Goal: Navigation & Orientation: Find specific page/section

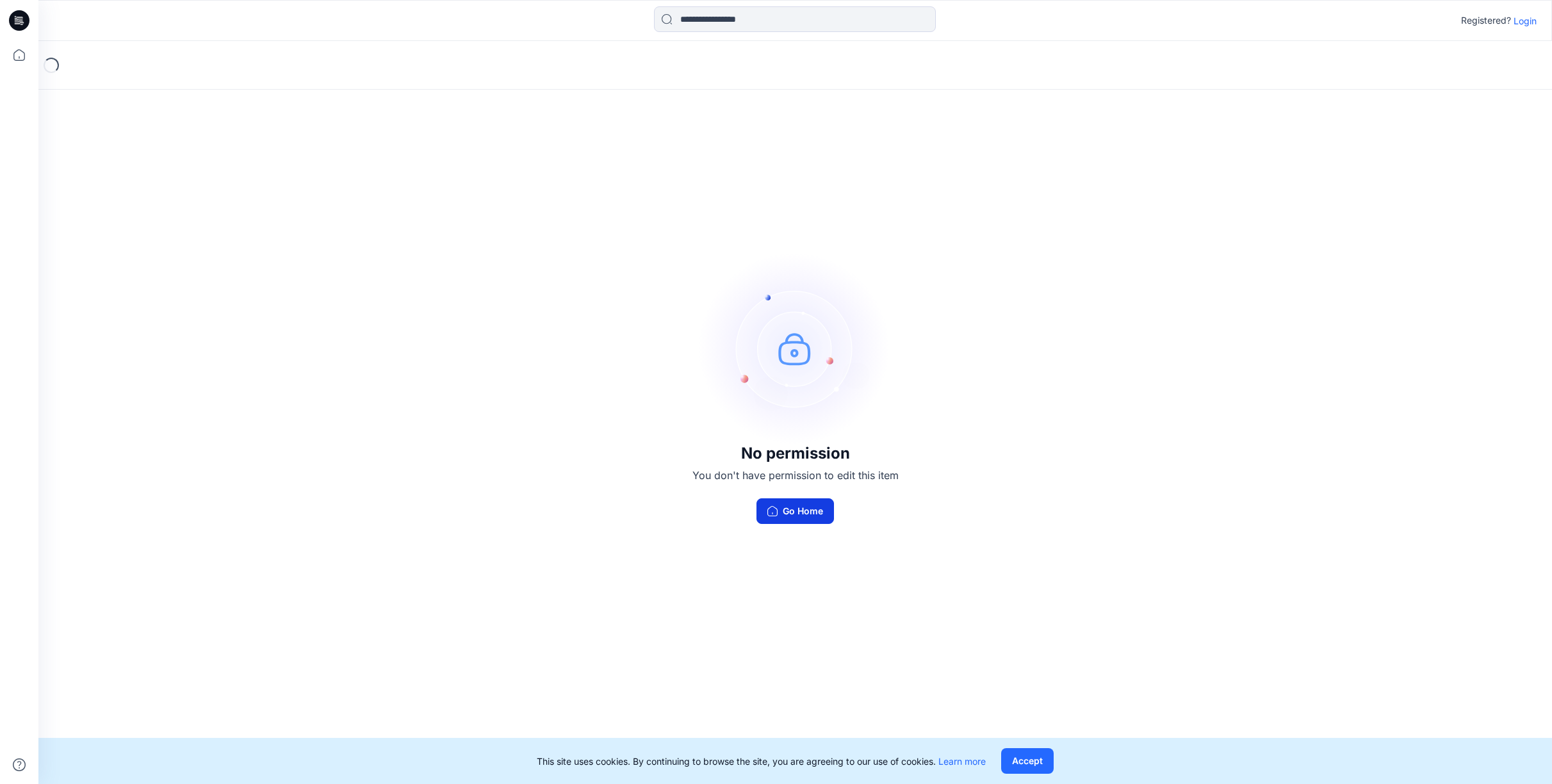
click at [817, 511] on button "Go Home" at bounding box center [795, 511] width 77 height 25
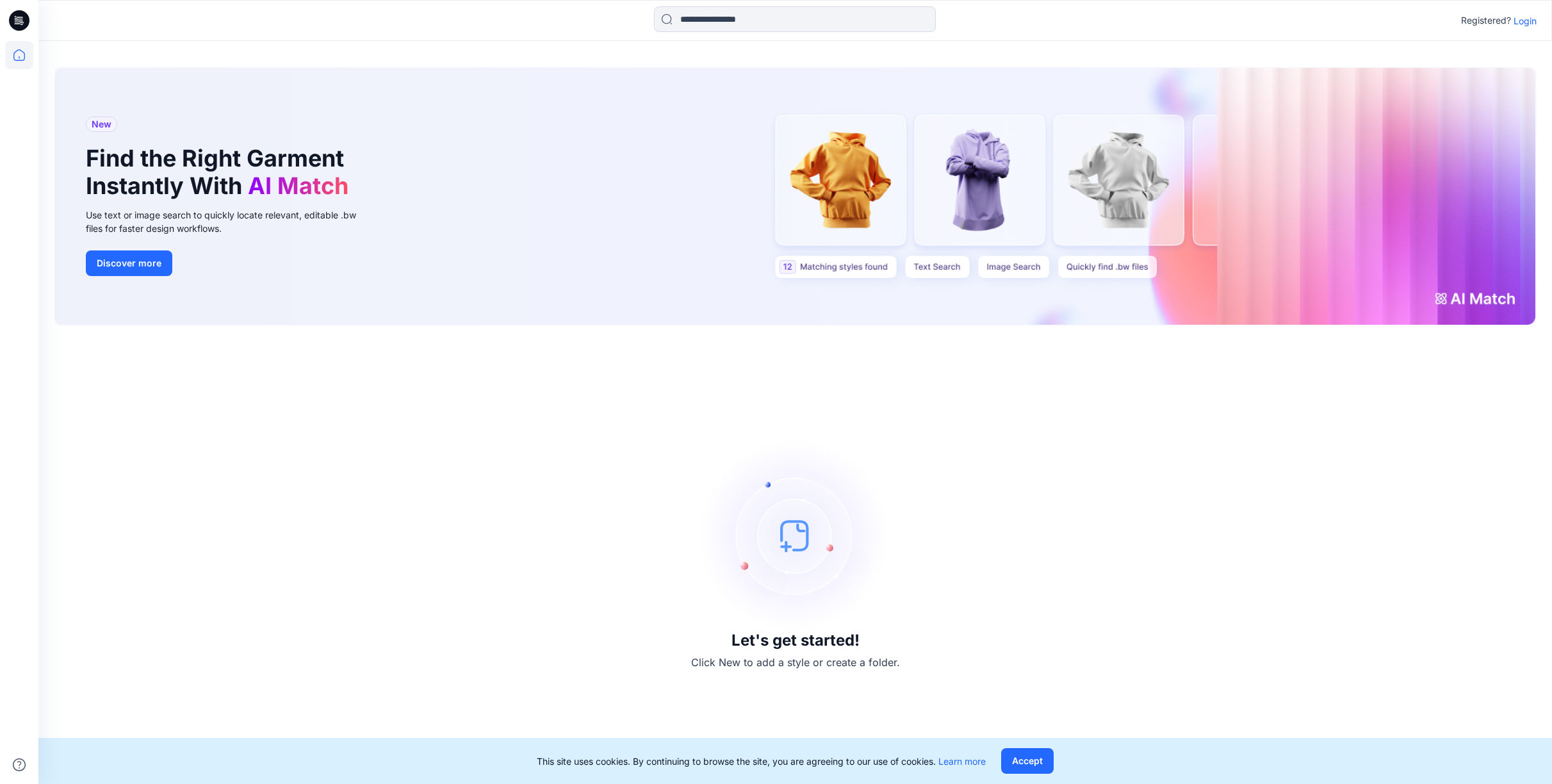
click at [1484, 17] on p "Registered?" at bounding box center [1486, 21] width 50 height 16
click at [1527, 22] on p "Login" at bounding box center [1525, 21] width 23 height 13
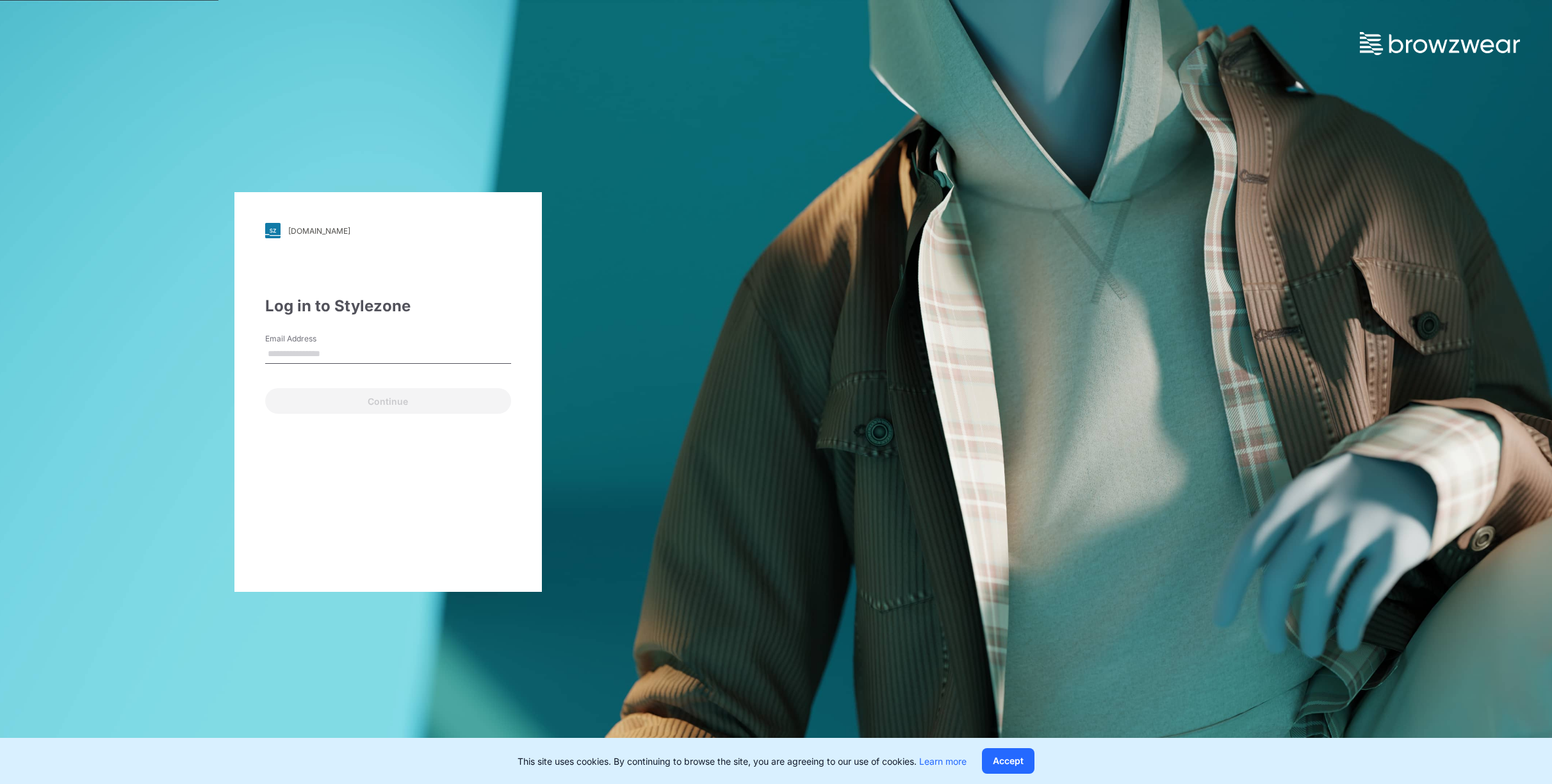
click at [359, 361] on input "Email Address" at bounding box center [388, 353] width 246 height 19
type input "**********"
click at [342, 400] on button "Continue" at bounding box center [388, 400] width 246 height 25
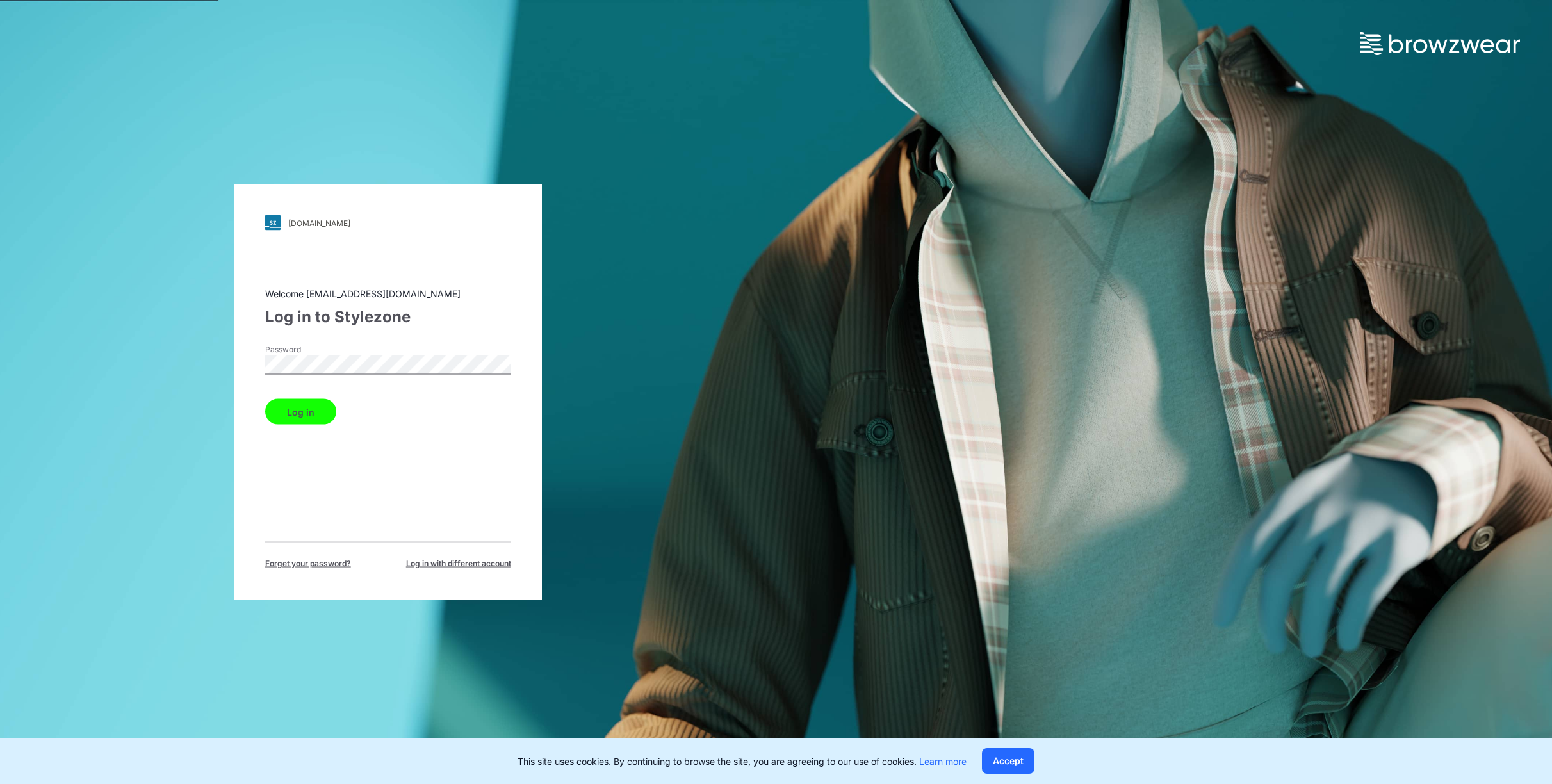
click at [265, 399] on button "Log in" at bounding box center [300, 412] width 71 height 25
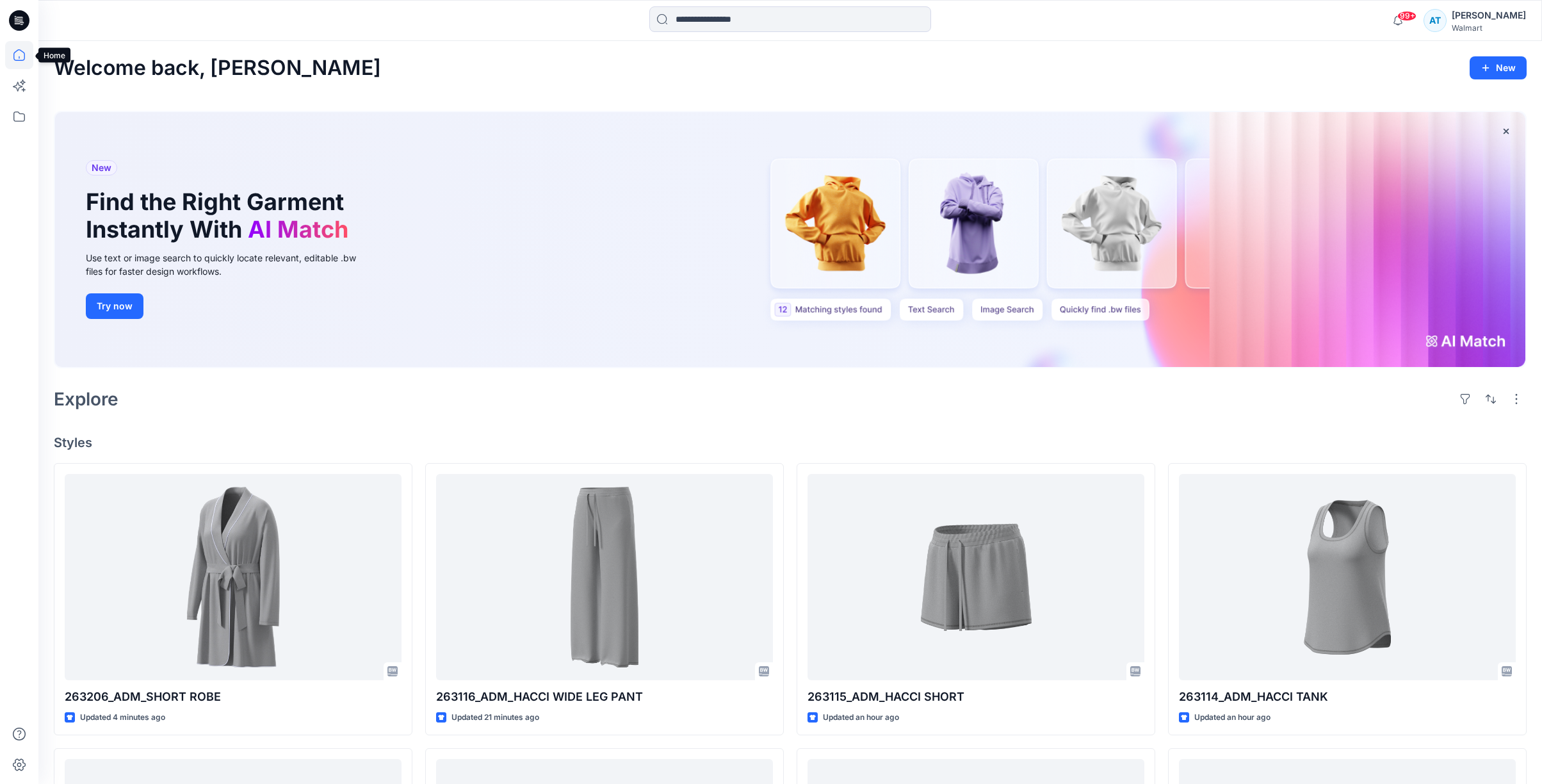
click at [20, 57] on icon at bounding box center [19, 55] width 28 height 28
click at [21, 58] on icon at bounding box center [19, 55] width 28 height 28
click at [16, 55] on icon at bounding box center [19, 55] width 28 height 28
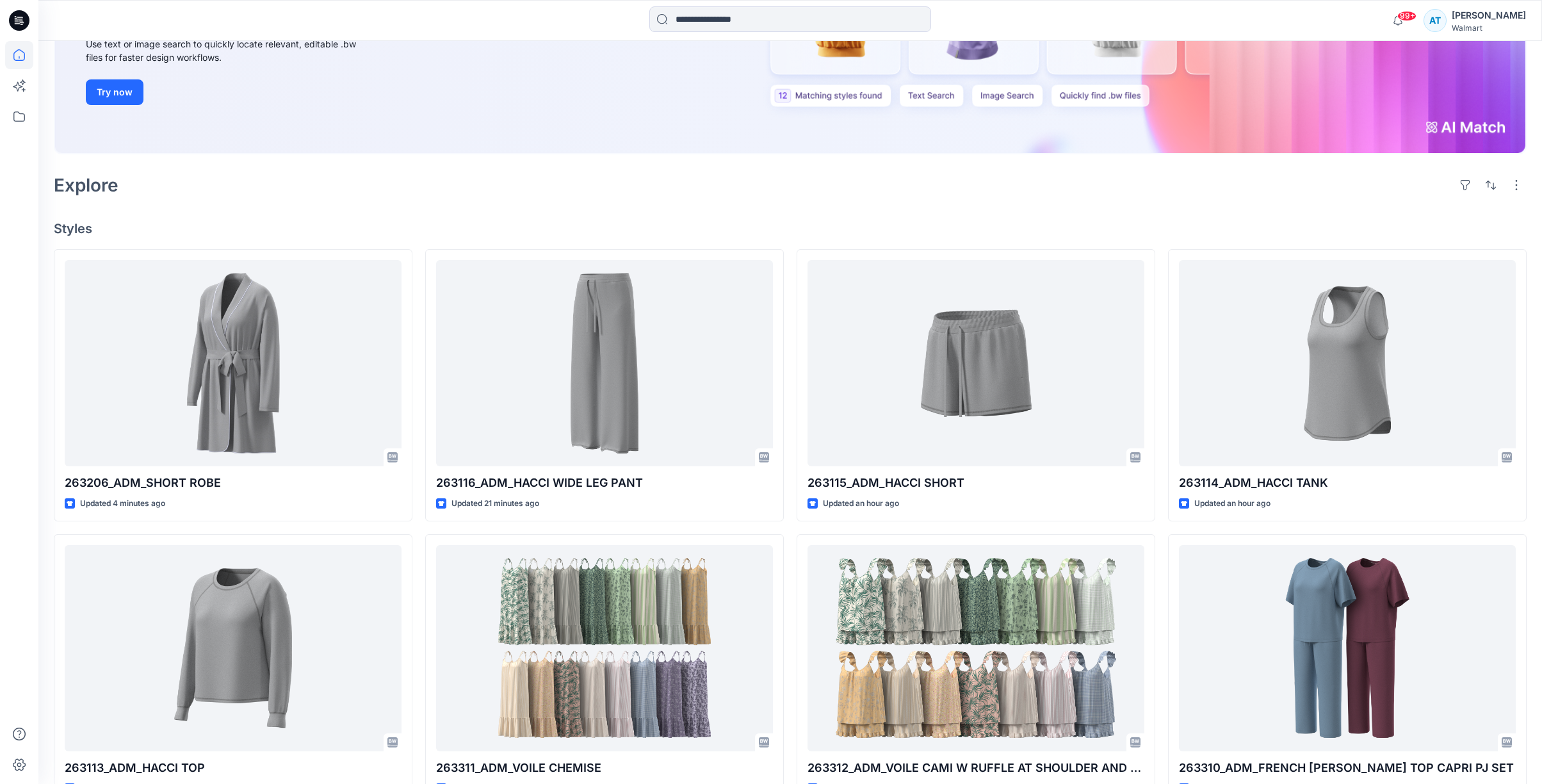
scroll to position [215, 0]
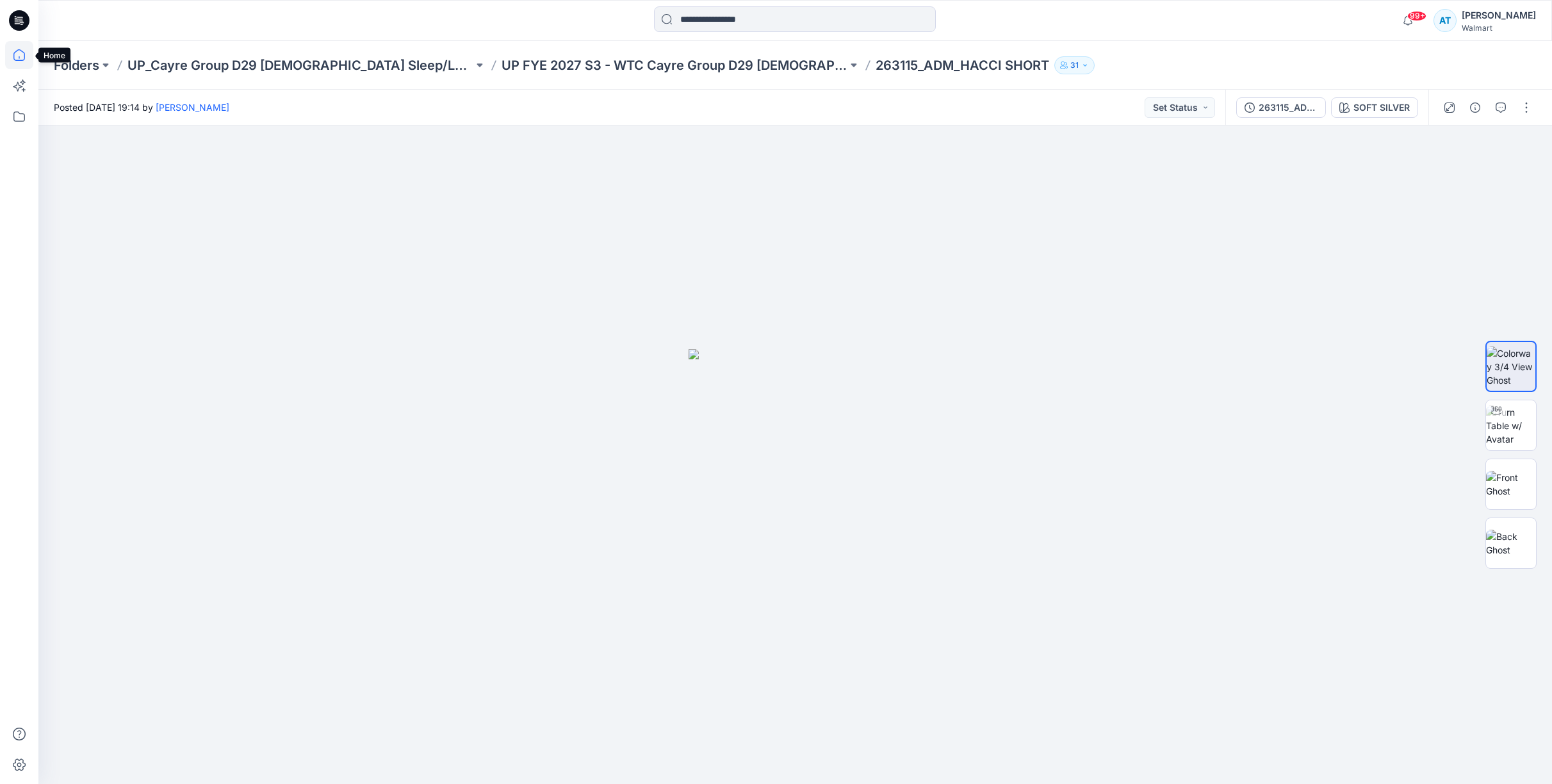
click at [23, 58] on icon at bounding box center [19, 55] width 28 height 28
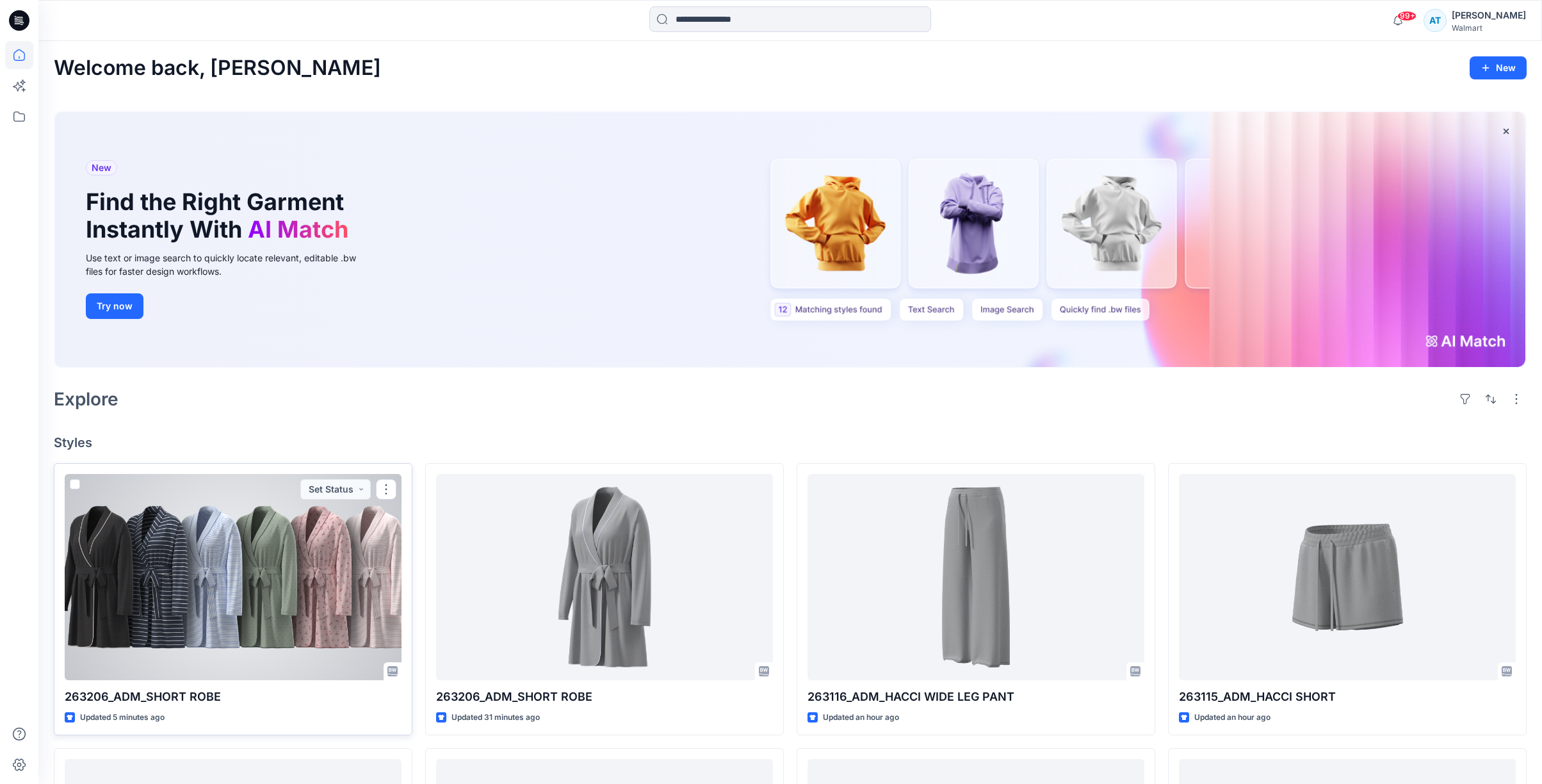
click at [165, 554] on div at bounding box center [233, 577] width 337 height 206
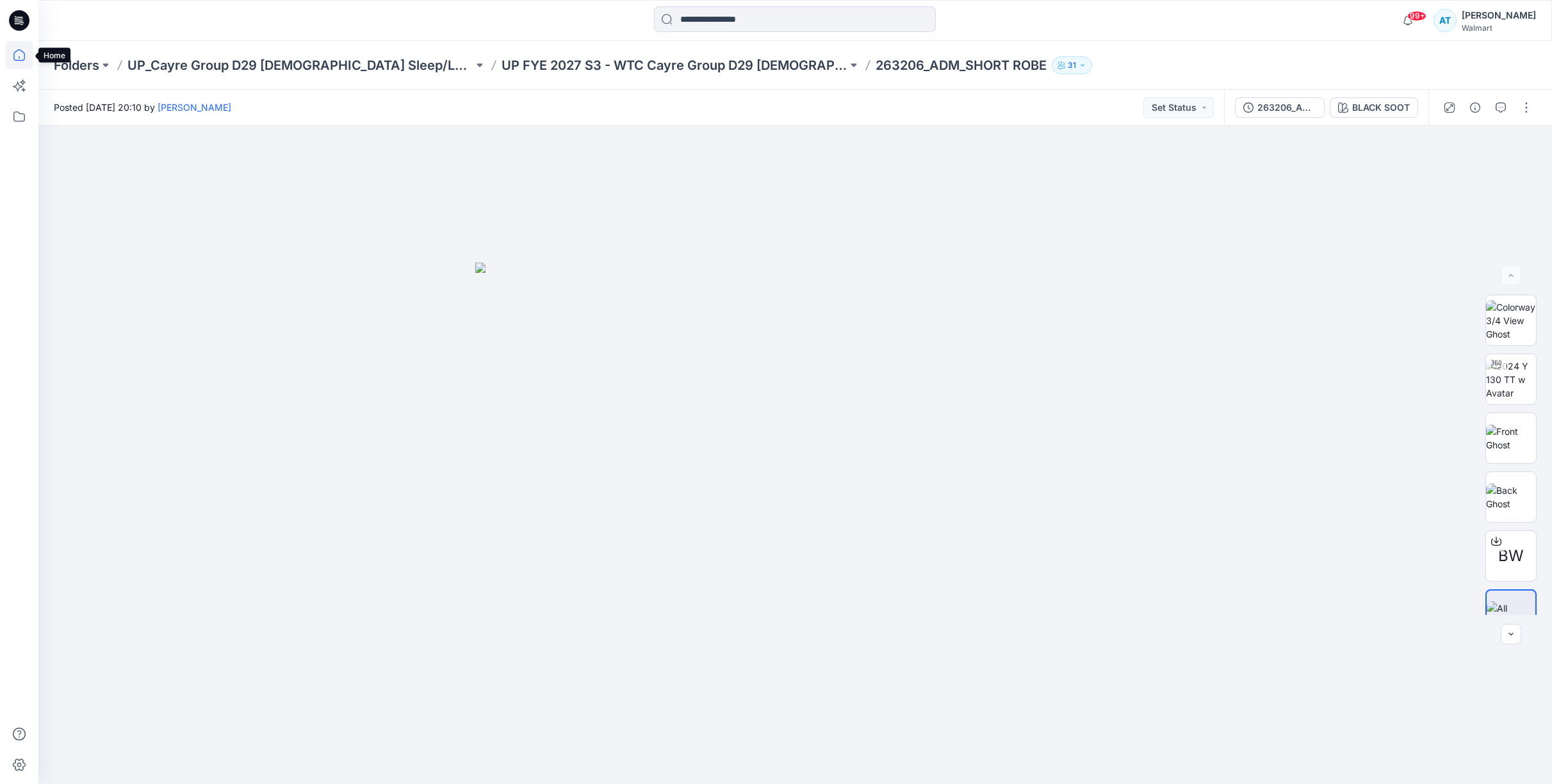
click at [19, 56] on icon at bounding box center [19, 55] width 28 height 28
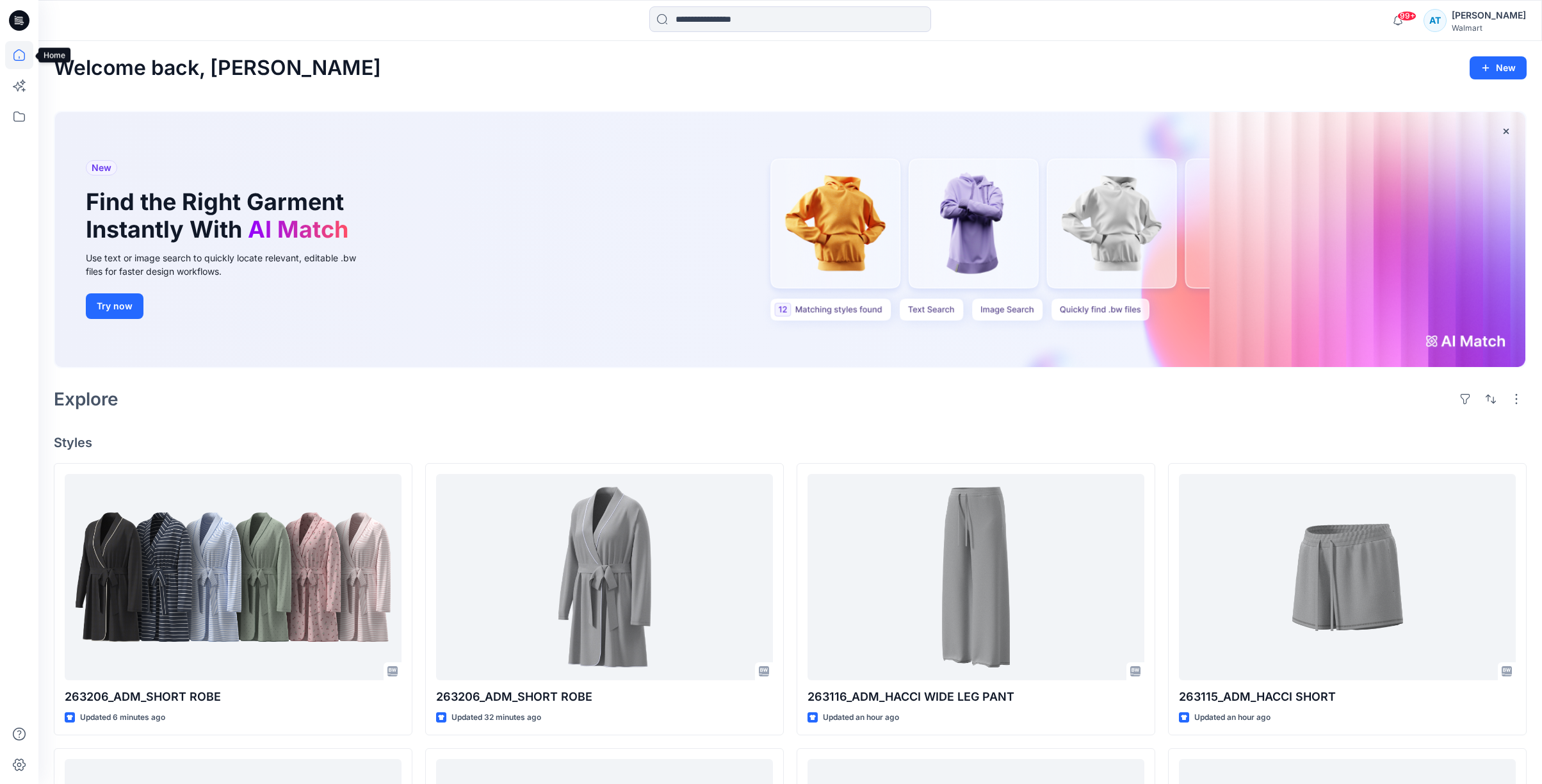
click at [16, 52] on icon at bounding box center [19, 55] width 28 height 28
click at [19, 61] on icon at bounding box center [19, 55] width 28 height 28
click at [19, 17] on icon at bounding box center [20, 16] width 7 height 1
click at [20, 55] on icon at bounding box center [19, 55] width 28 height 28
click at [20, 57] on icon at bounding box center [19, 55] width 28 height 28
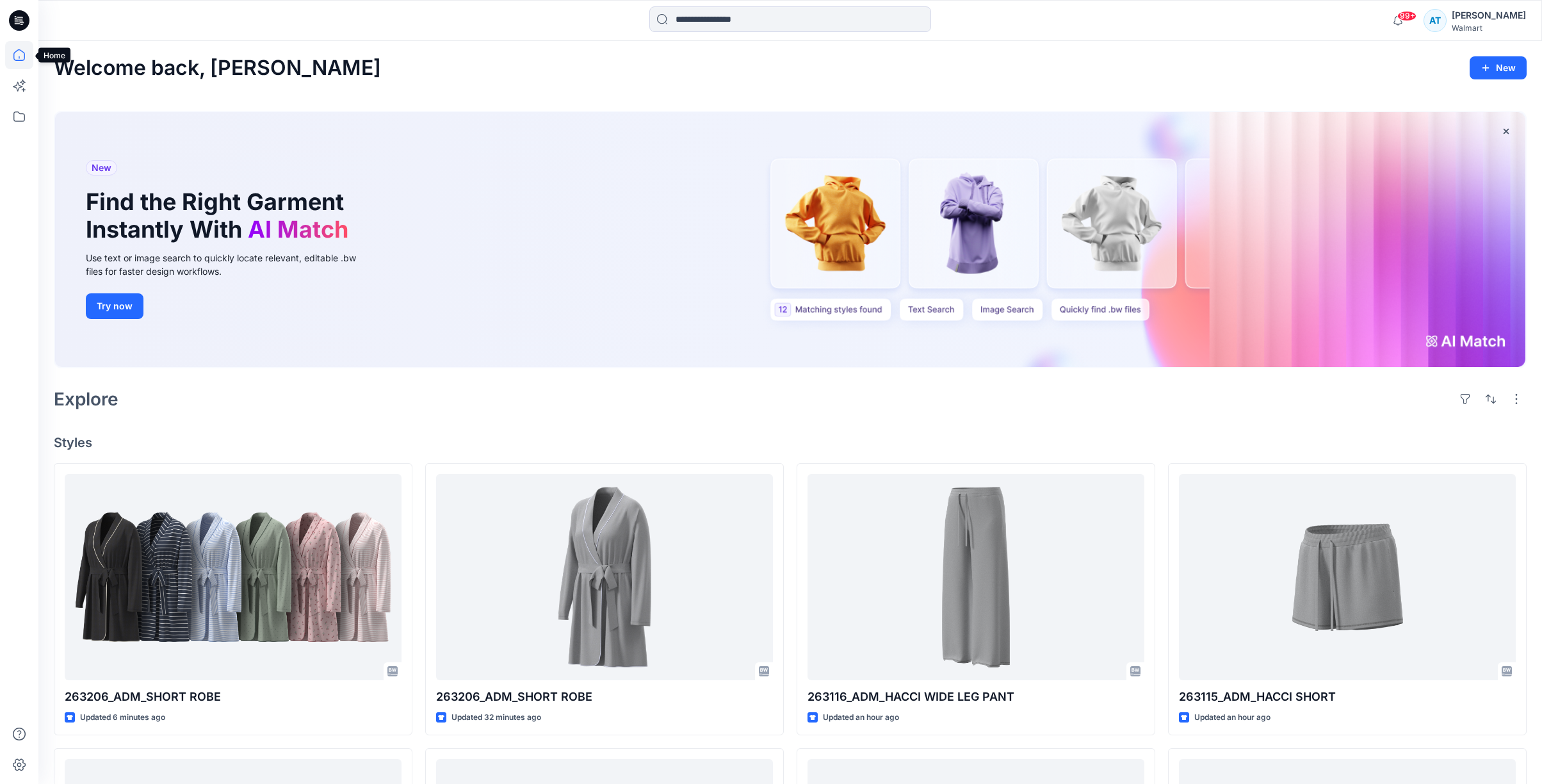
click at [20, 54] on icon at bounding box center [19, 55] width 28 height 28
click at [21, 54] on icon at bounding box center [19, 55] width 28 height 28
click at [22, 22] on icon at bounding box center [21, 22] width 4 height 1
click at [16, 21] on icon at bounding box center [19, 21] width 21 height 41
click at [16, 117] on icon at bounding box center [19, 116] width 28 height 28
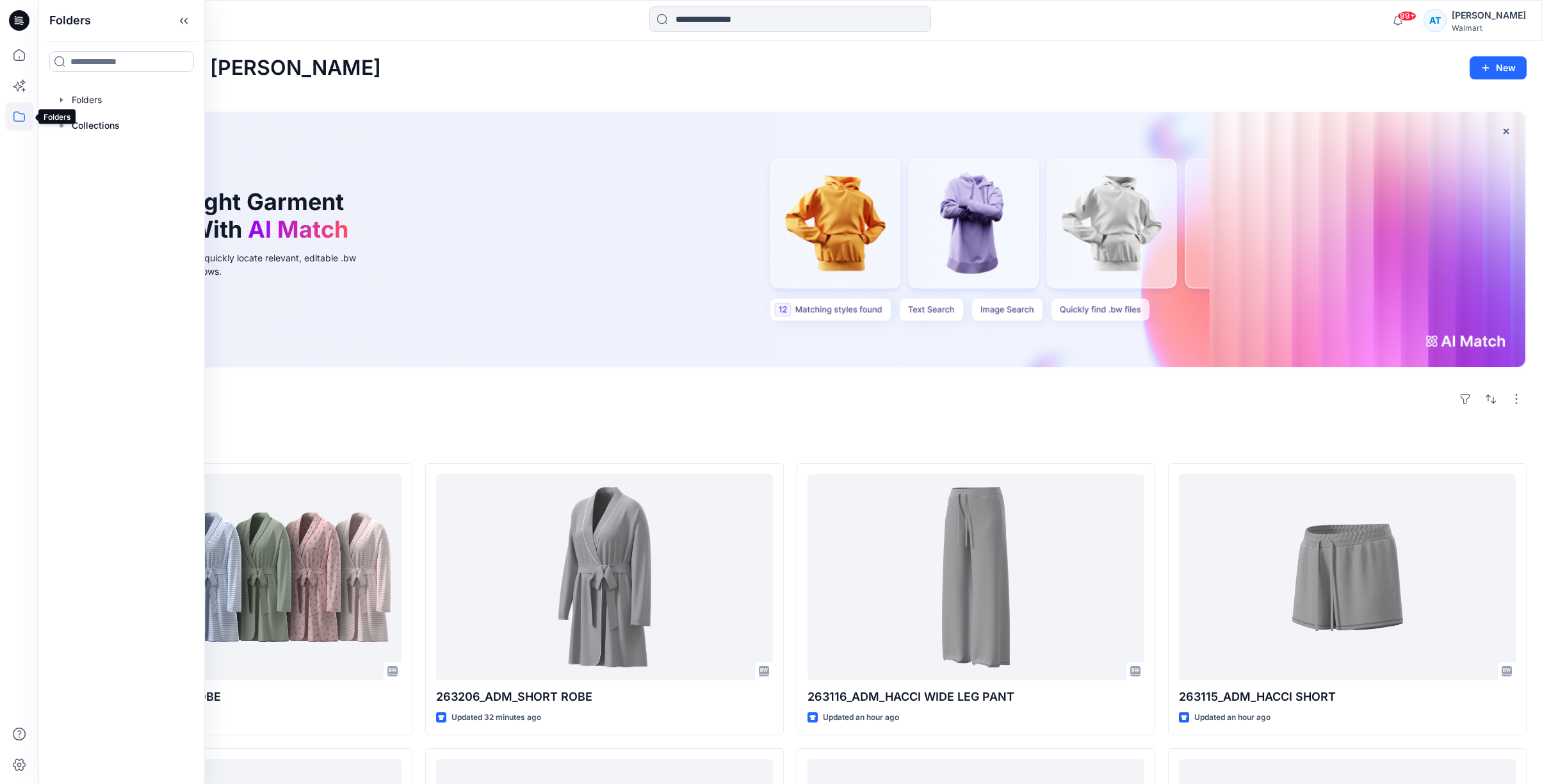
click at [19, 116] on icon at bounding box center [19, 116] width 28 height 28
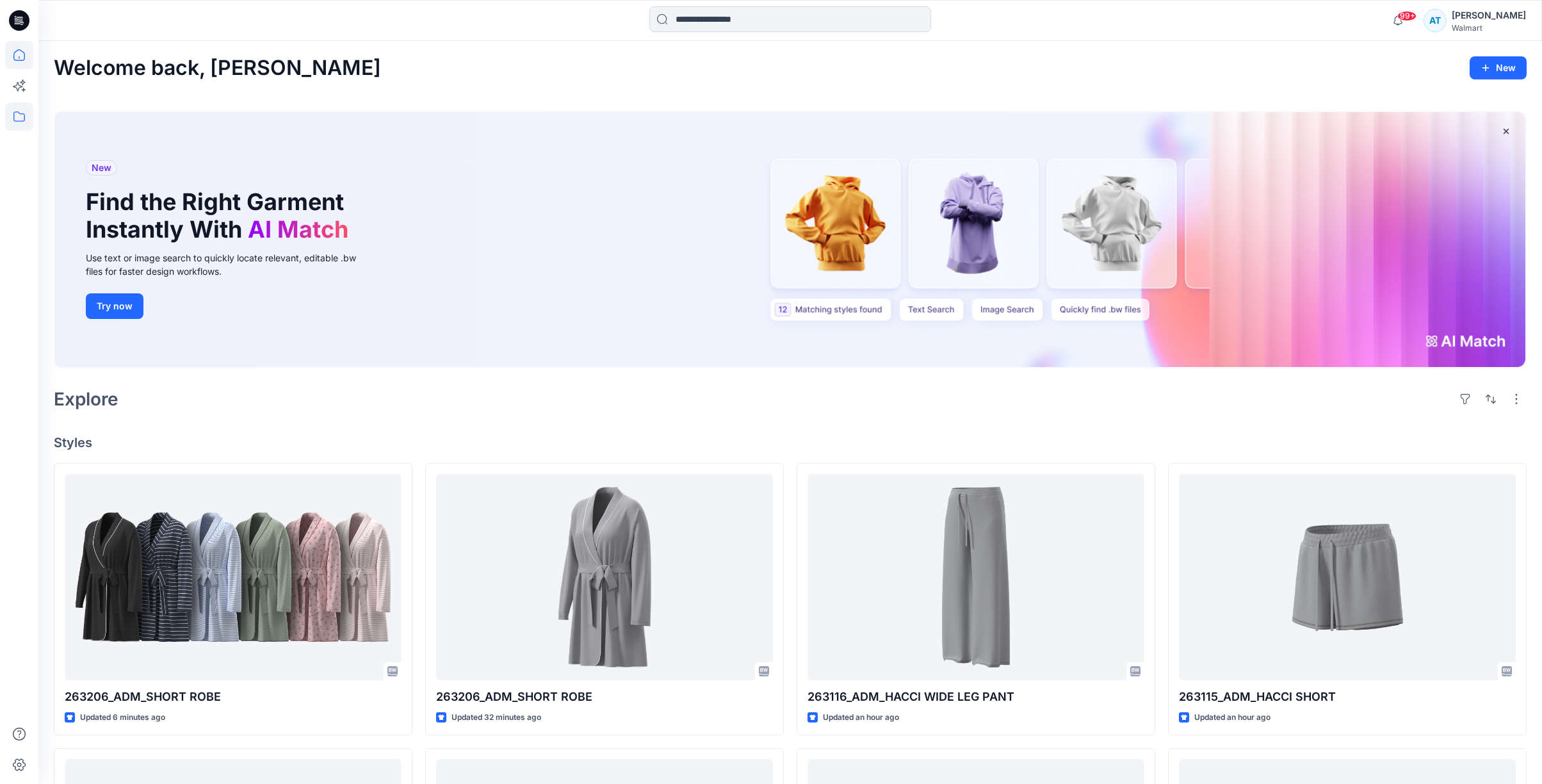
click at [19, 118] on icon at bounding box center [19, 116] width 28 height 28
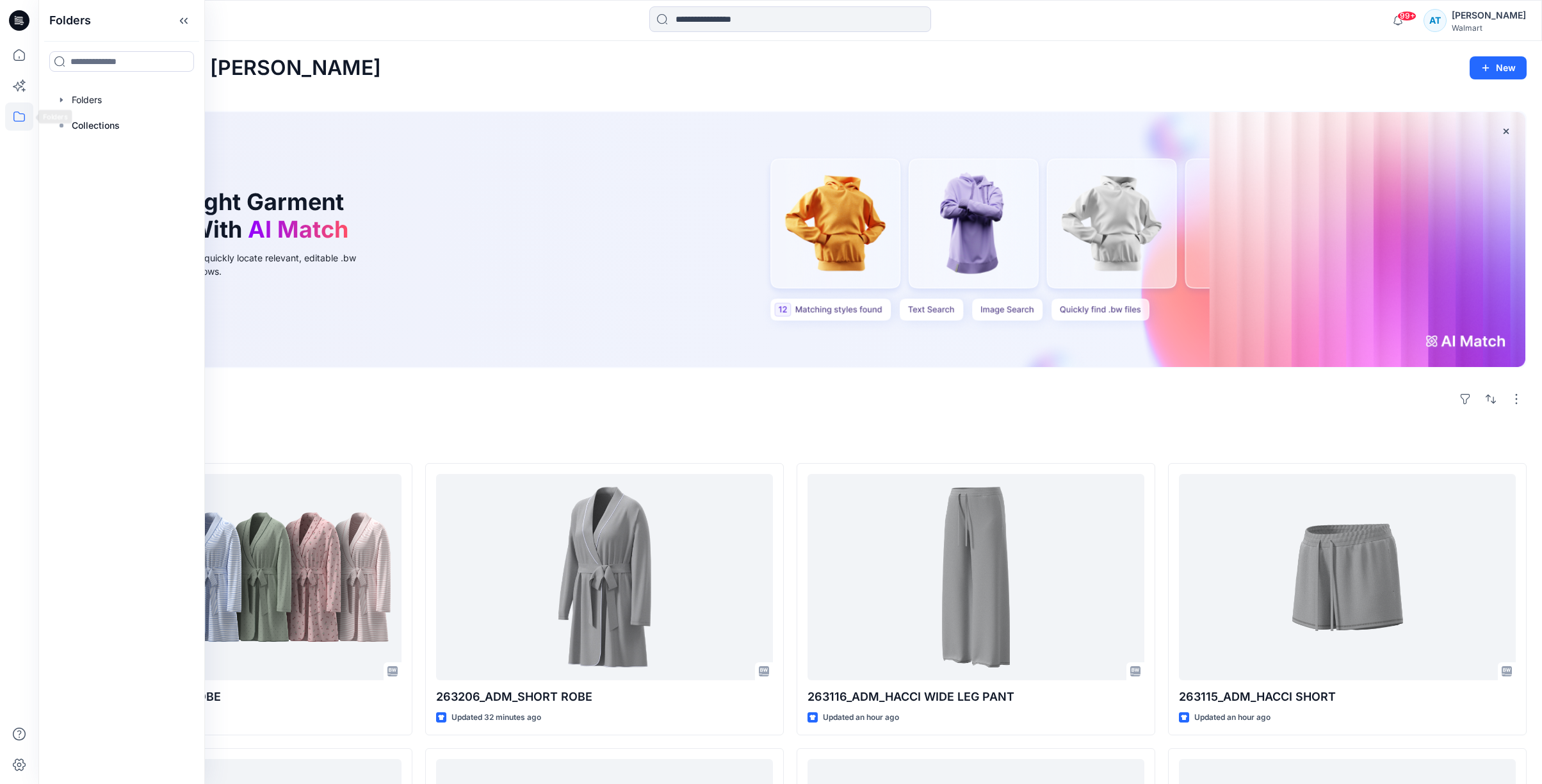
drag, startPoint x: 20, startPoint y: 140, endPoint x: 24, endPoint y: 134, distance: 7.2
click at [20, 140] on div at bounding box center [19, 413] width 28 height 743
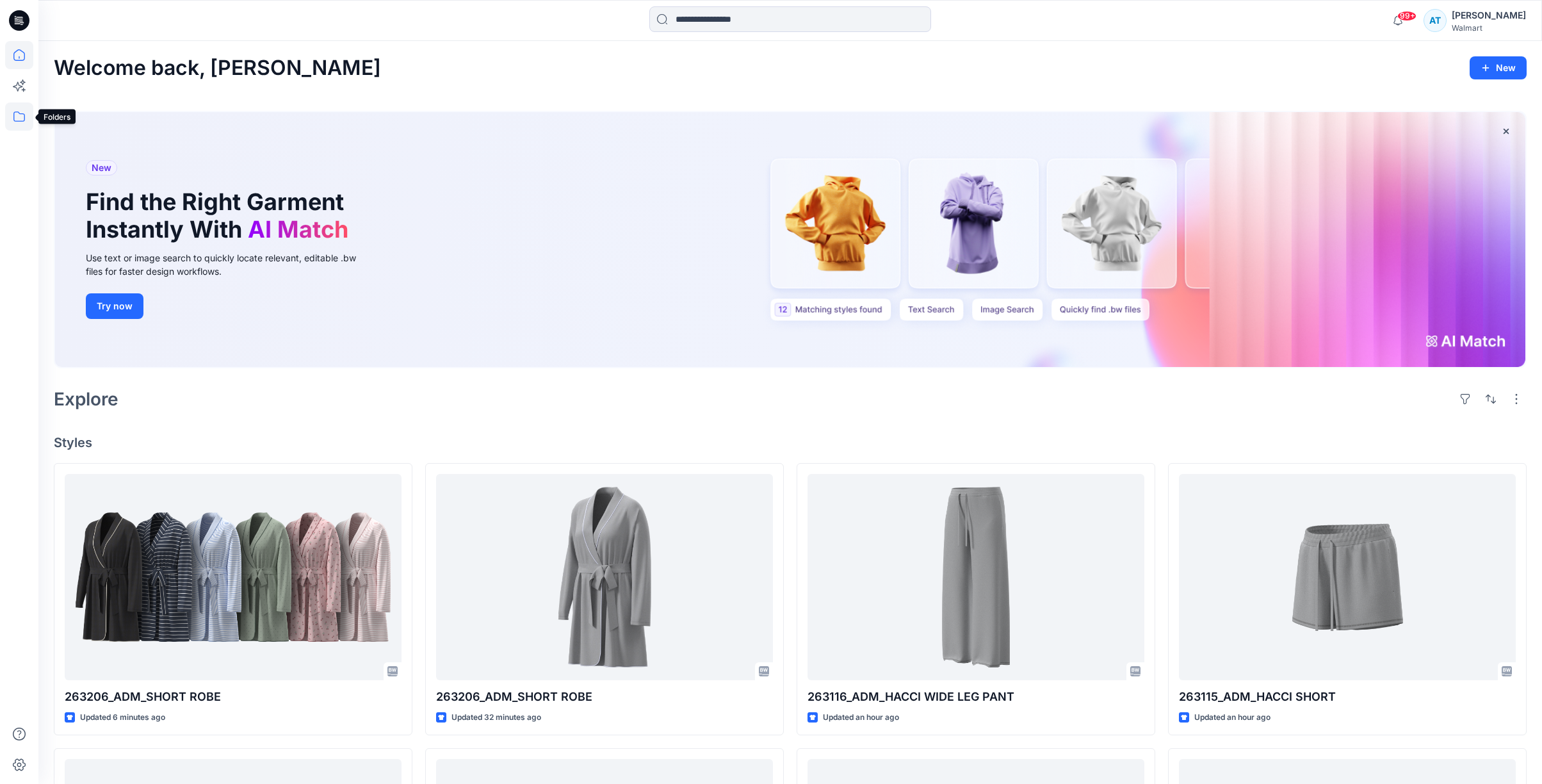
click at [19, 117] on icon at bounding box center [19, 116] width 28 height 28
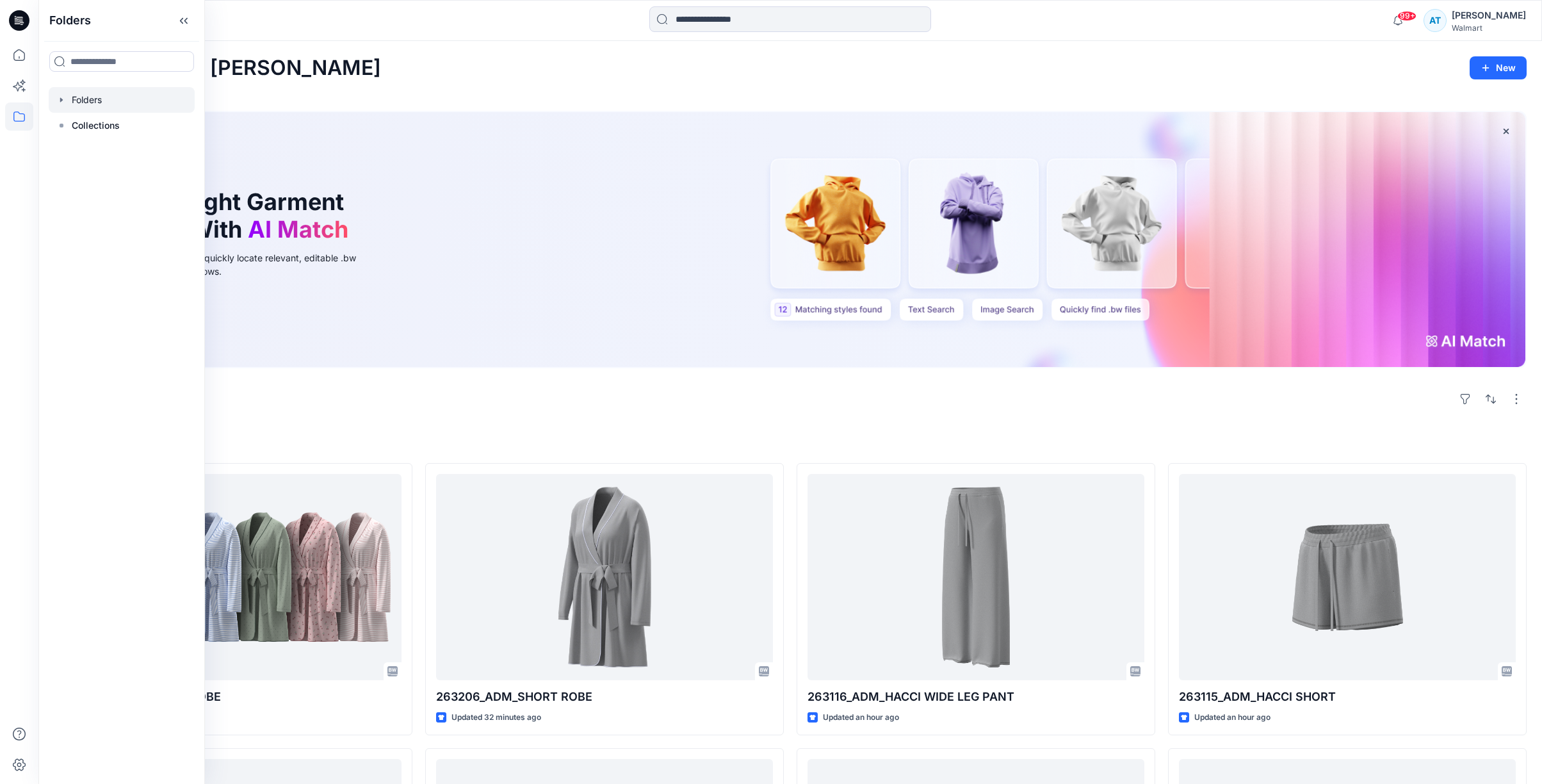
click at [76, 101] on div at bounding box center [121, 99] width 146 height 25
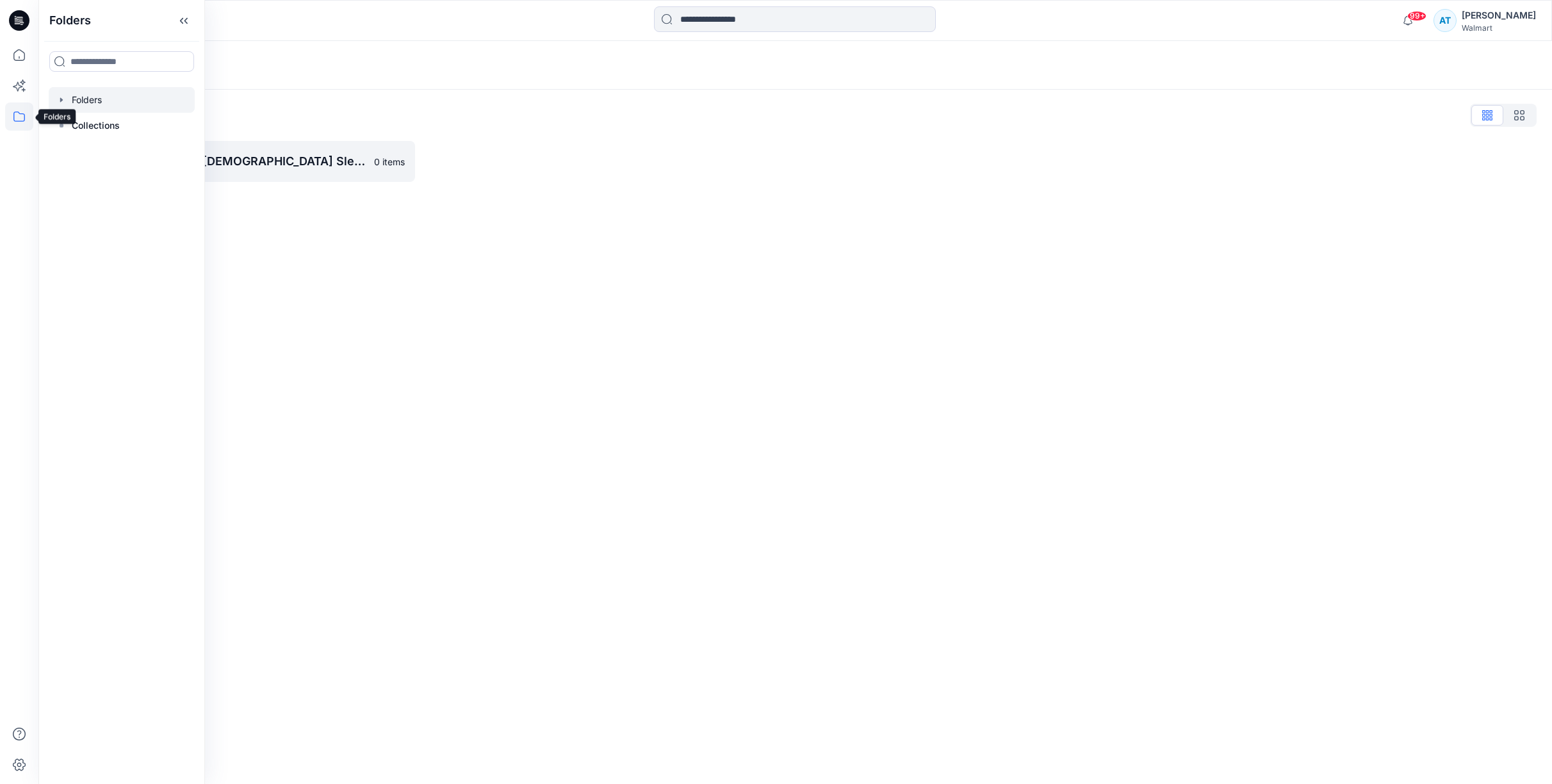
click at [15, 119] on icon at bounding box center [19, 116] width 28 height 28
click at [69, 217] on div "Folders Folders List UP_Cayre Group D29 [DEMOGRAPHIC_DATA] Sleep/Loungewear 0 i…" at bounding box center [795, 413] width 1513 height 743
click at [16, 116] on icon at bounding box center [19, 116] width 28 height 28
click at [78, 124] on p "Collections" at bounding box center [95, 125] width 48 height 16
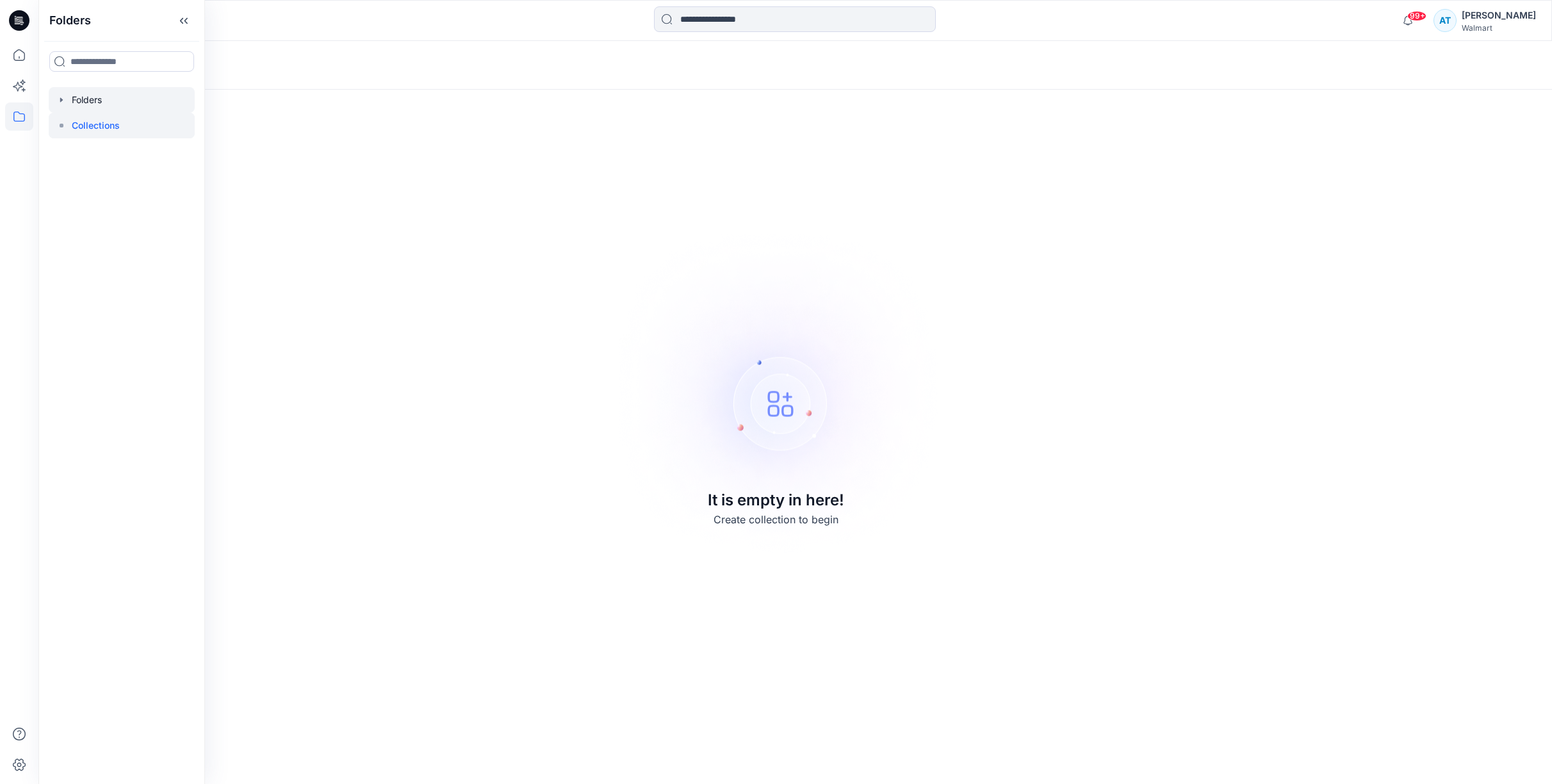
click at [80, 102] on div at bounding box center [121, 99] width 146 height 25
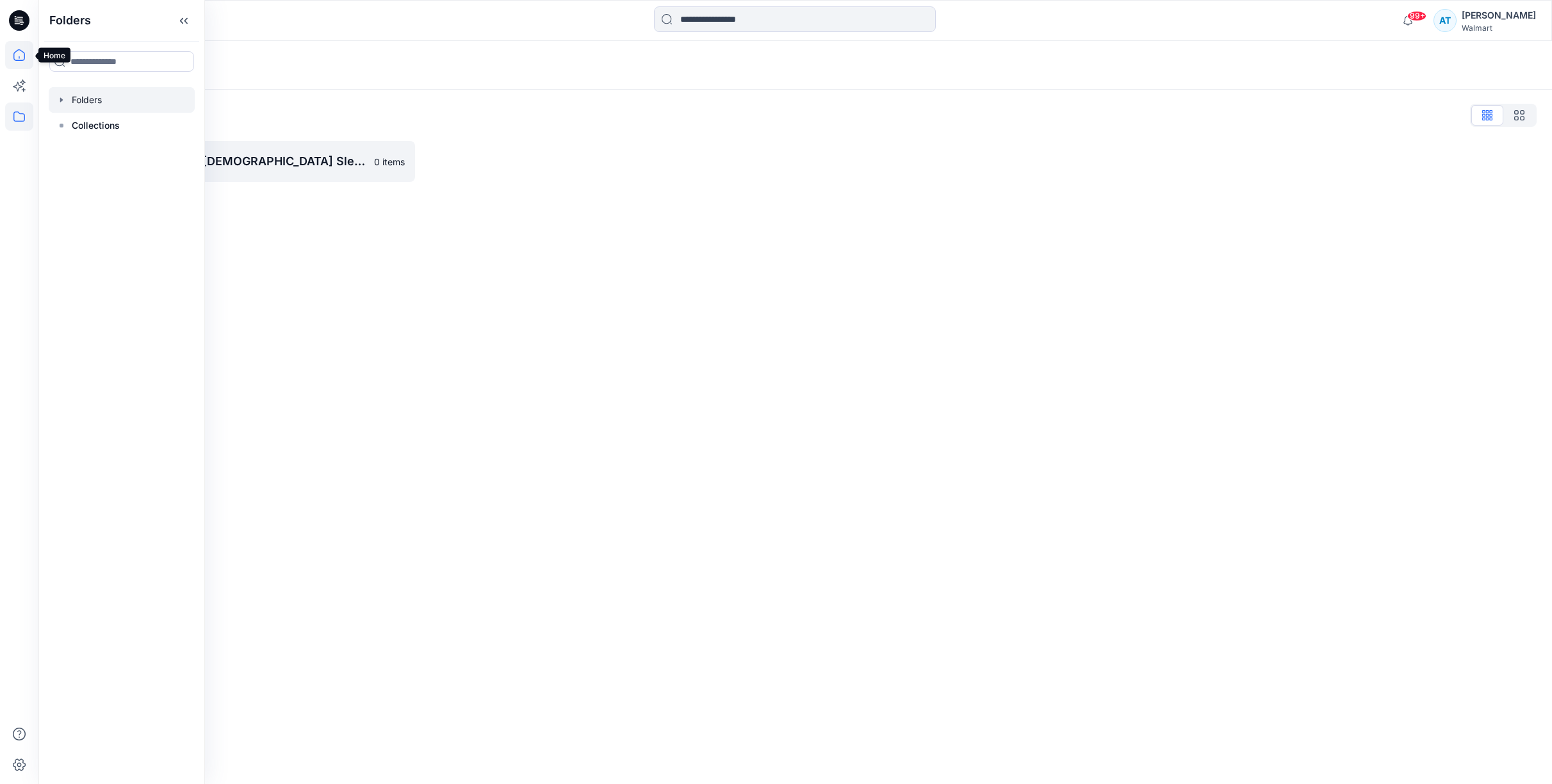
click at [20, 57] on icon at bounding box center [19, 55] width 28 height 28
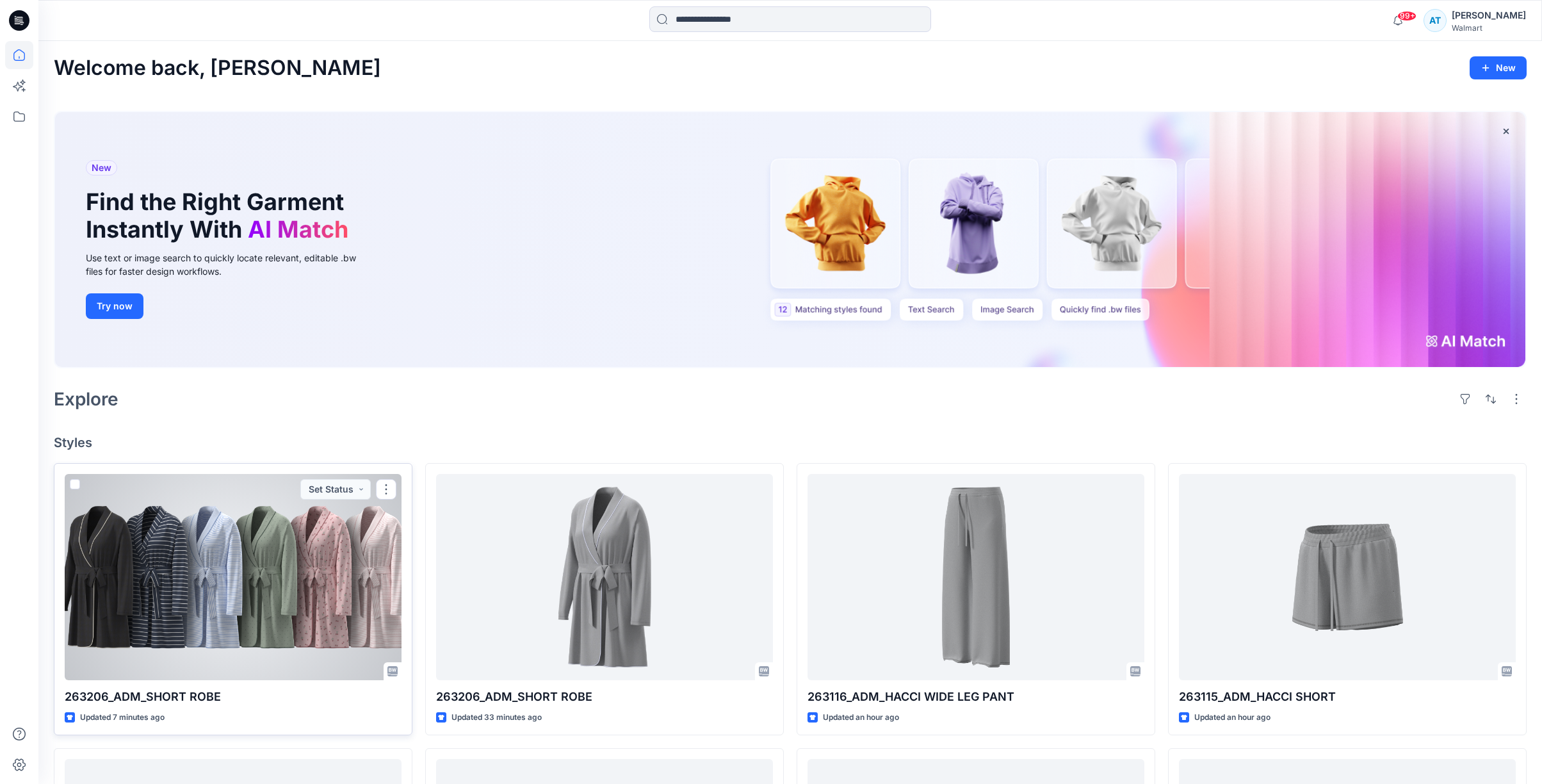
click at [118, 516] on div at bounding box center [233, 577] width 337 height 206
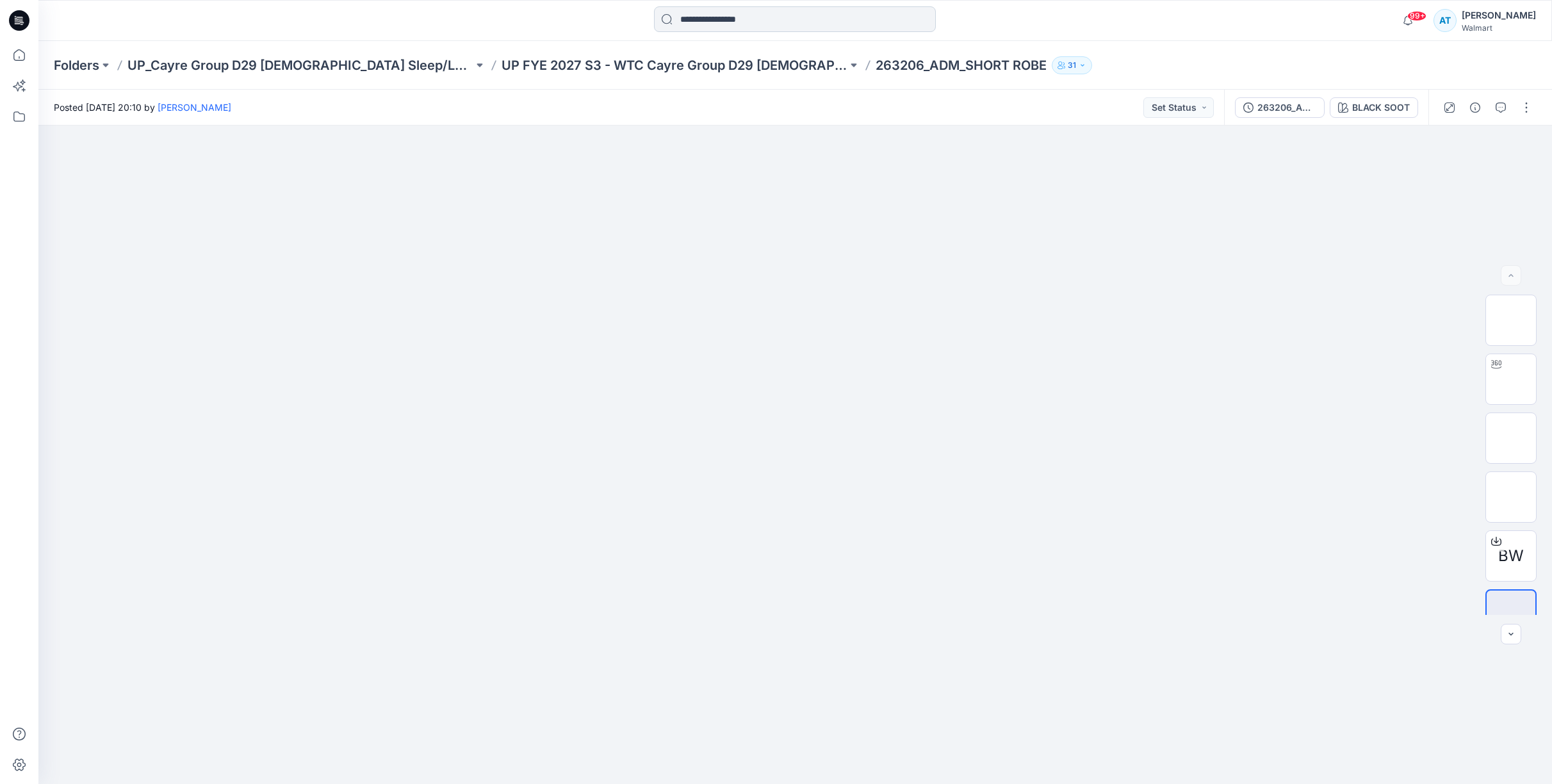
click at [688, 25] on input at bounding box center [795, 19] width 282 height 25
click at [240, 69] on p "UP_Cayre Group D29 [DEMOGRAPHIC_DATA] Sleep/Loungewear" at bounding box center [300, 66] width 346 height 18
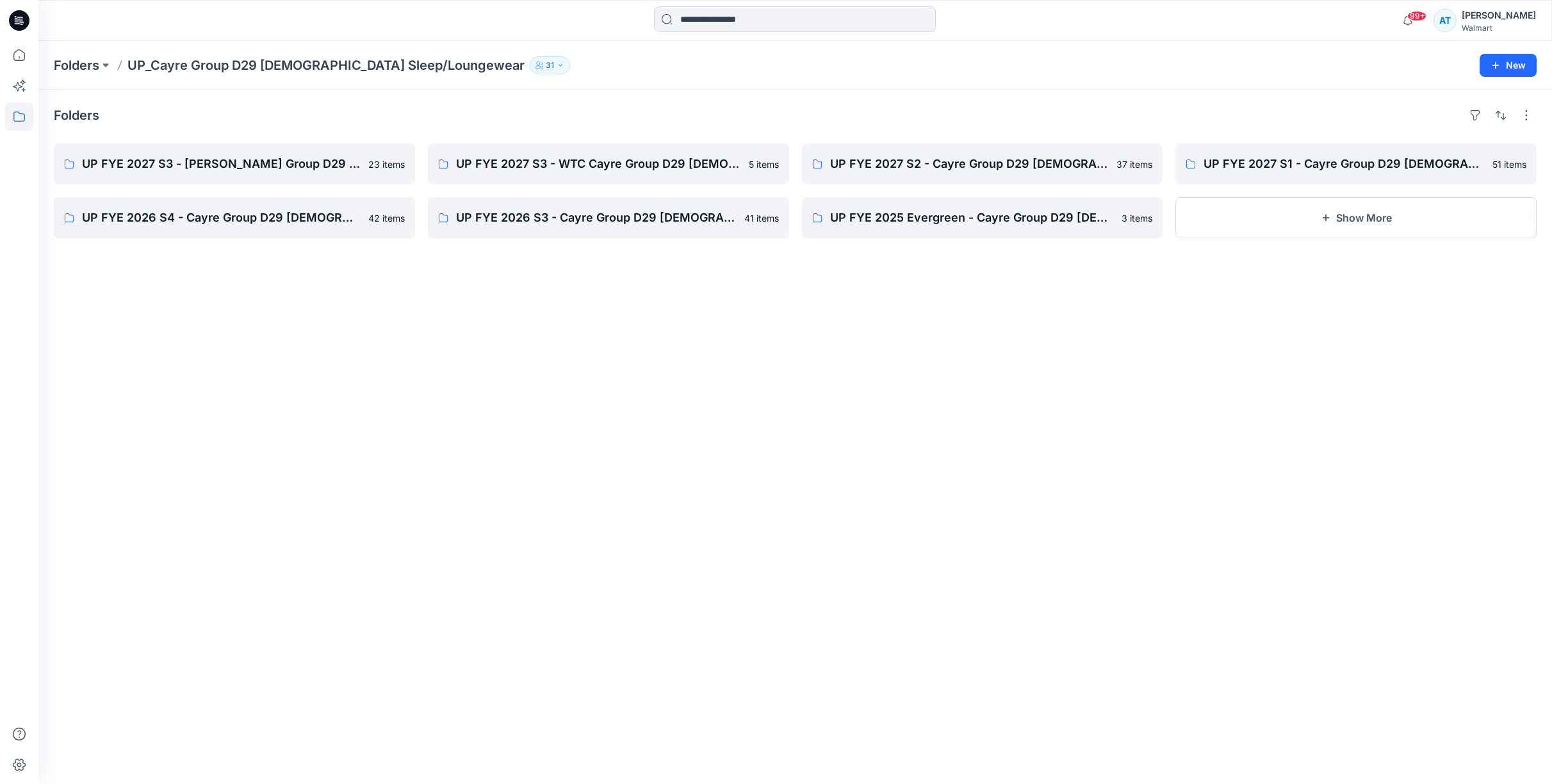
click at [350, 66] on p "UP_Cayre Group D29 [DEMOGRAPHIC_DATA] Sleep/Loungewear" at bounding box center [326, 66] width 397 height 18
click at [504, 161] on p "UP FYE 2027 S3 - WTC Cayre Group D29 [DEMOGRAPHIC_DATA] Sleepwear" at bounding box center [607, 164] width 303 height 18
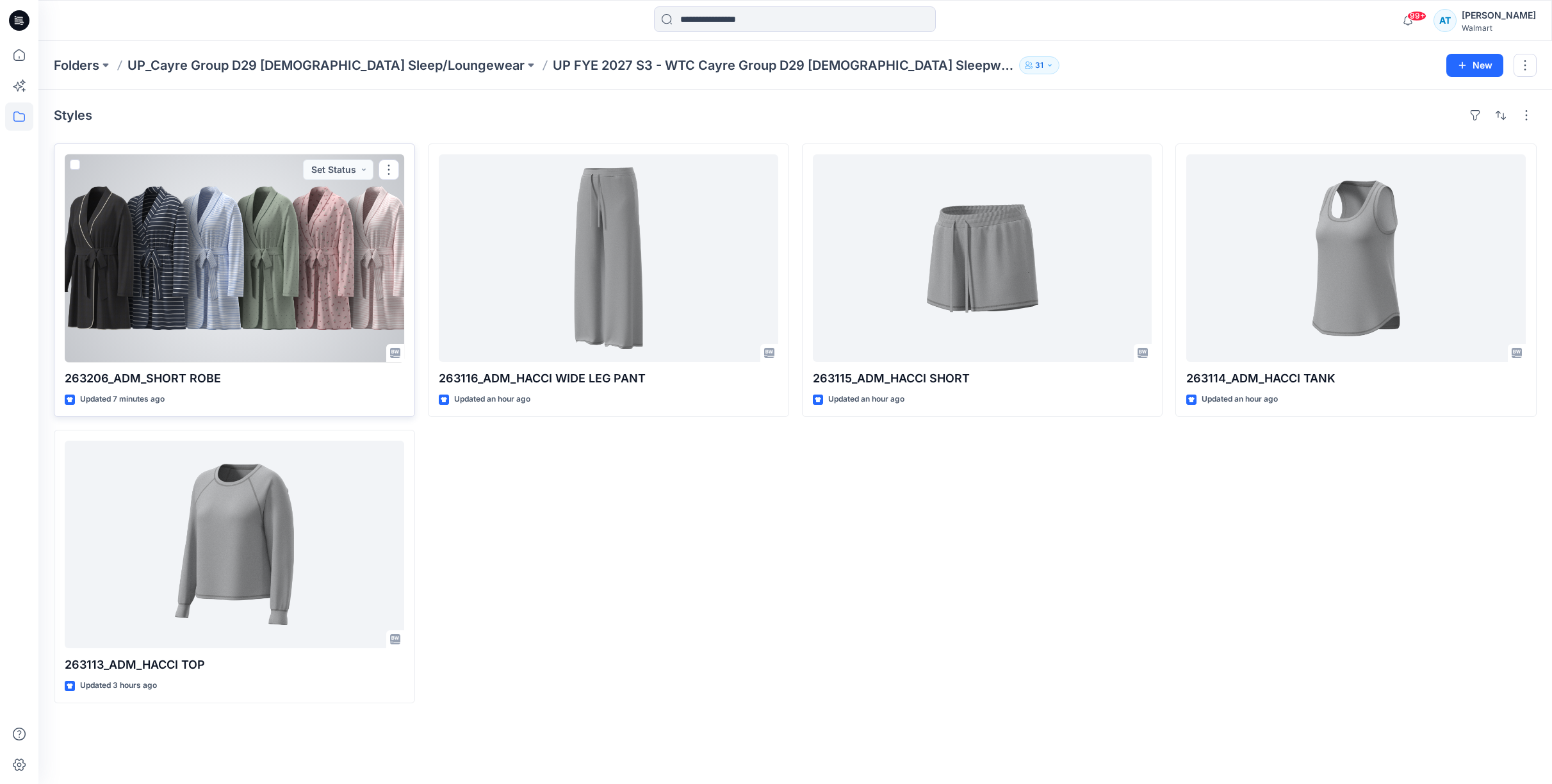
click at [142, 258] on div at bounding box center [235, 258] width 340 height 207
